Goal: Navigation & Orientation: Go to known website

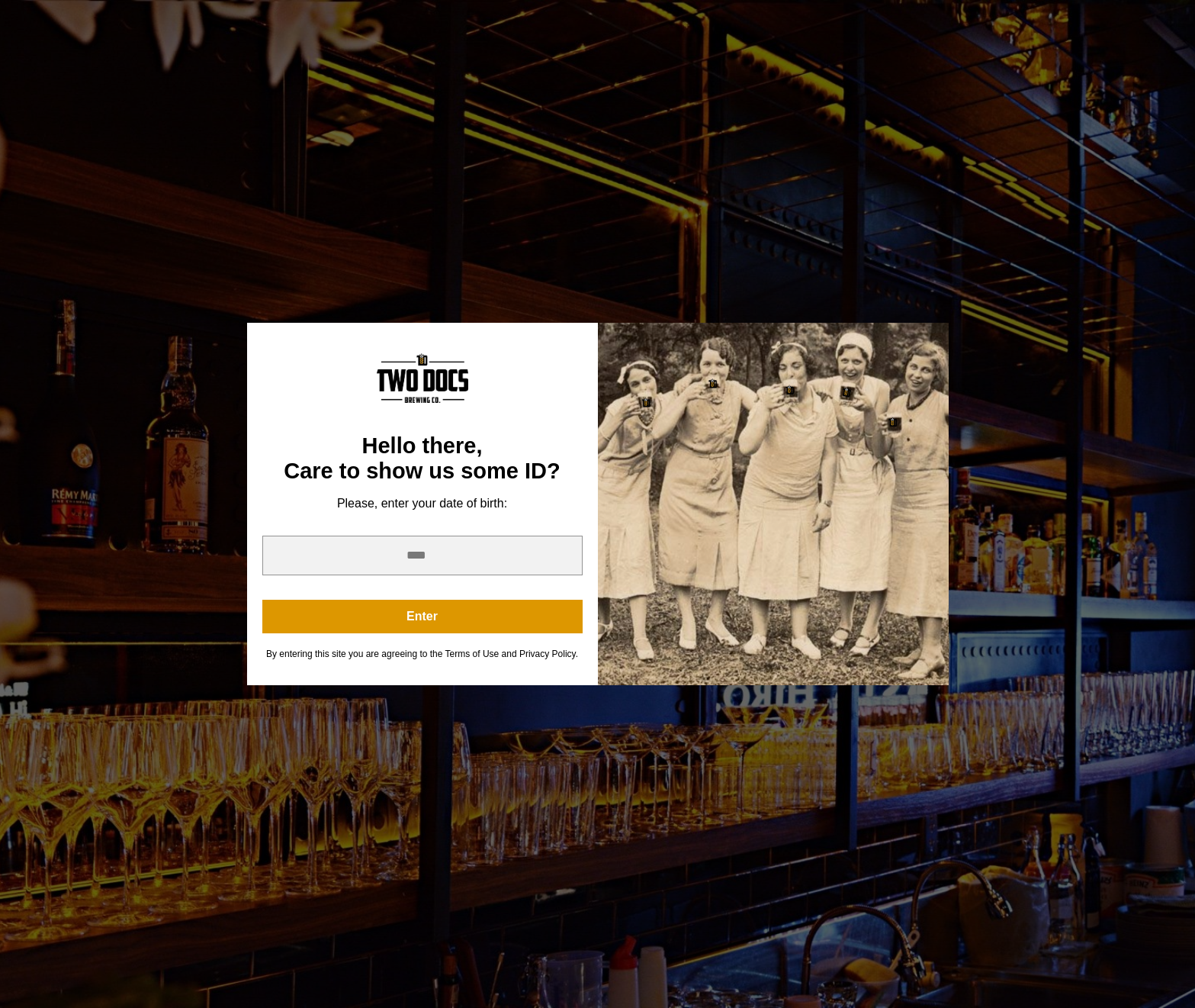
click at [689, 294] on div "You are not old enough to view this content. Try again on your 21st birthday. H…" at bounding box center [597, 504] width 1195 height 1008
click at [391, 557] on input "year" at bounding box center [422, 556] width 320 height 39
click at [562, 560] on input "*" at bounding box center [422, 556] width 320 height 39
click at [563, 557] on input "*" at bounding box center [422, 556] width 320 height 39
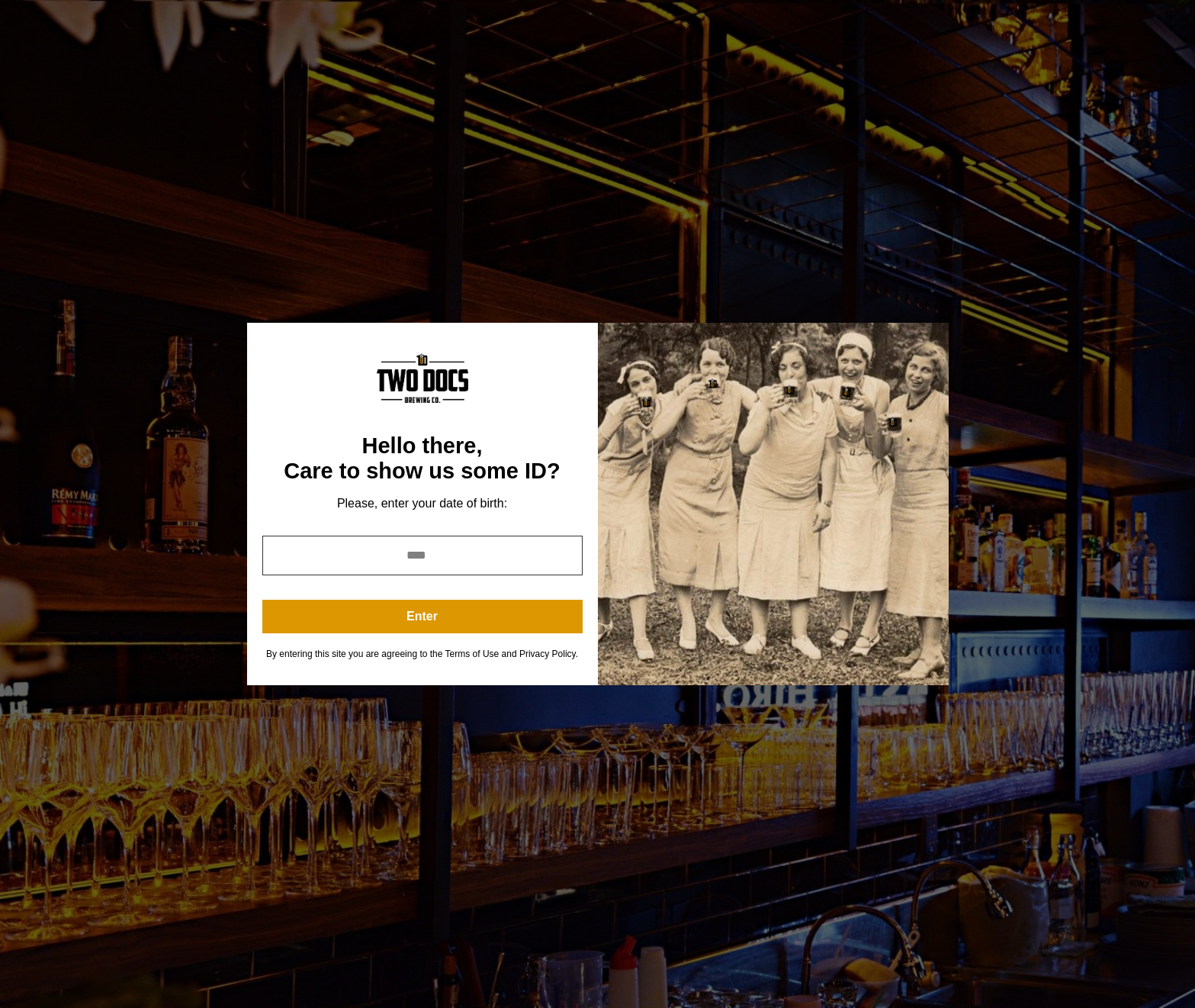
click at [563, 557] on input "*" at bounding box center [422, 556] width 320 height 39
drag, startPoint x: 511, startPoint y: 556, endPoint x: 480, endPoint y: 560, distance: 31.3
click at [480, 560] on input "*" at bounding box center [422, 556] width 320 height 39
type input "****"
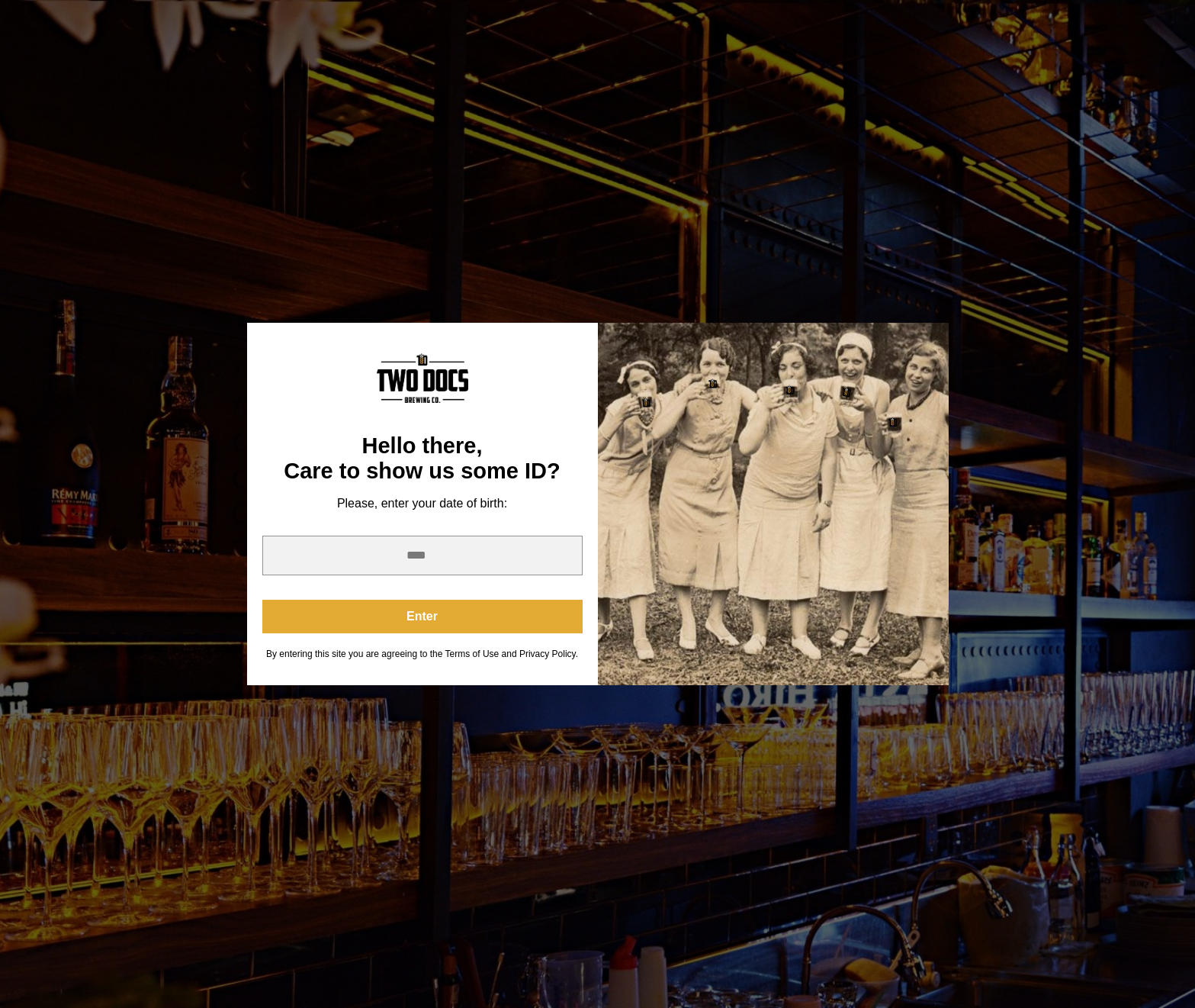
click at [462, 613] on button "Enter" at bounding box center [422, 617] width 320 height 34
